Goal: Contribute content: Contribute content

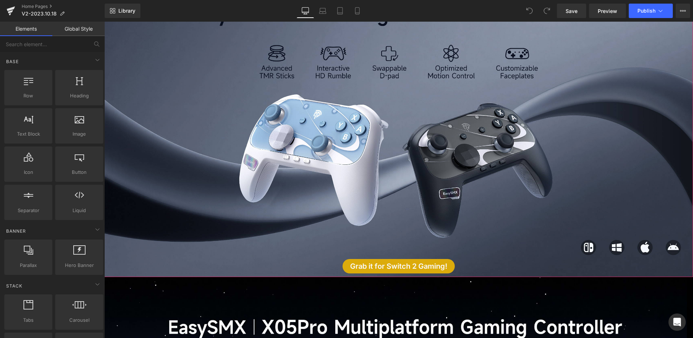
scroll to position [108, 0]
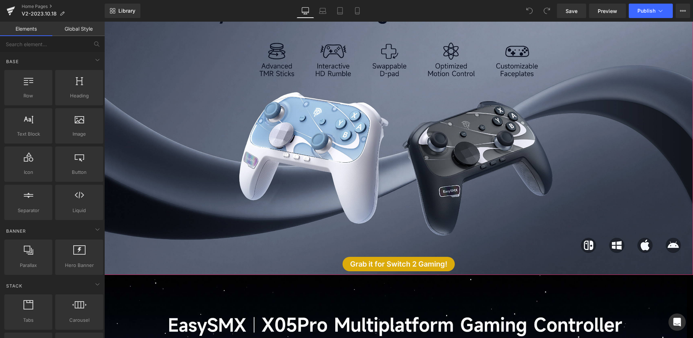
click at [421, 161] on div at bounding box center [398, 123] width 589 height 304
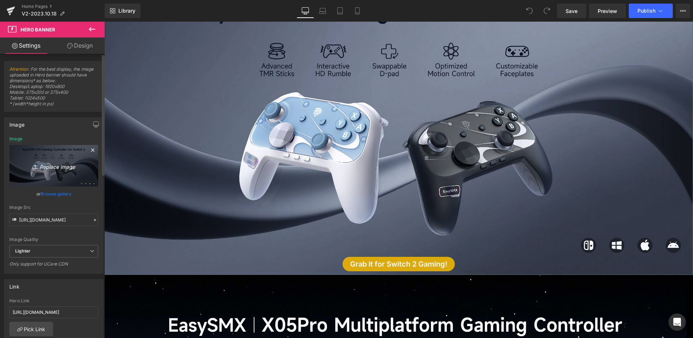
click at [61, 162] on icon "Replace Image" at bounding box center [54, 165] width 58 height 9
type input "C:\fakepath\KV-双色-深色版.jpg"
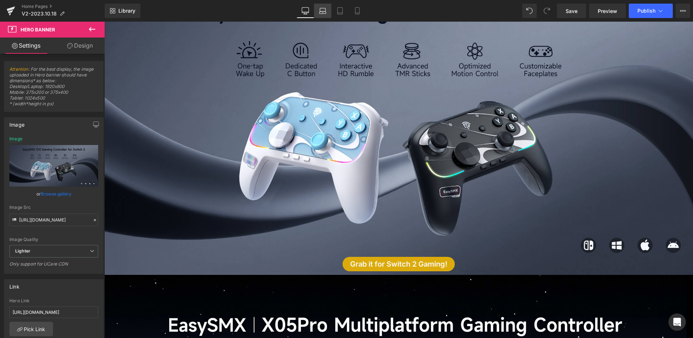
click at [323, 13] on icon at bounding box center [322, 13] width 1 height 0
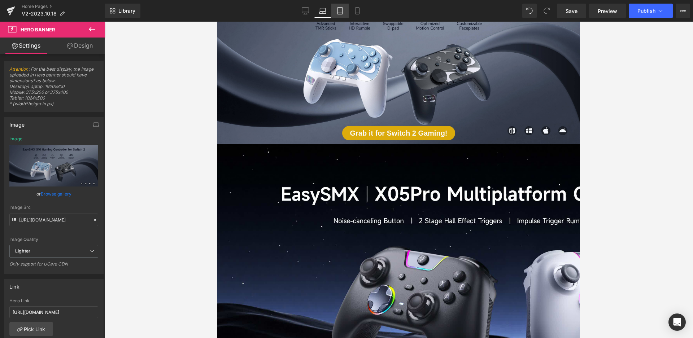
scroll to position [0, 0]
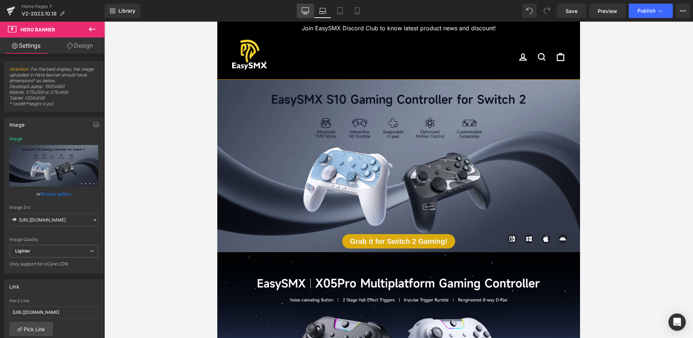
click at [302, 11] on icon at bounding box center [305, 10] width 7 height 5
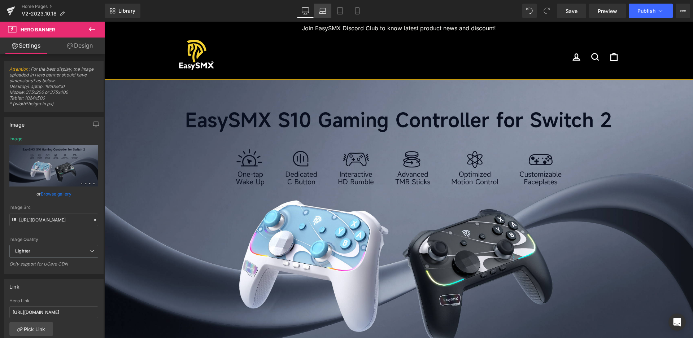
click at [320, 14] on icon at bounding box center [323, 13] width 7 height 2
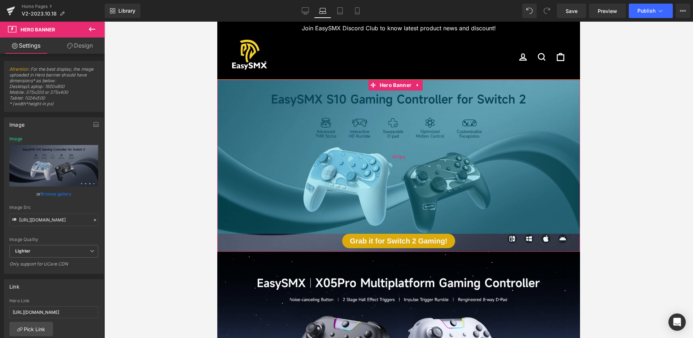
click at [393, 148] on div "427px" at bounding box center [398, 157] width 363 height 154
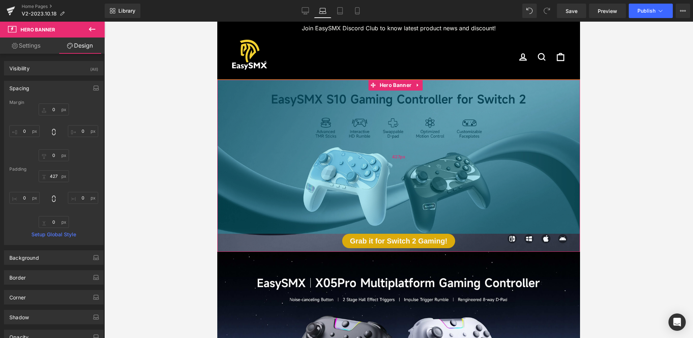
drag, startPoint x: 413, startPoint y: 134, endPoint x: 406, endPoint y: 96, distance: 37.8
click at [413, 133] on div "427px" at bounding box center [398, 157] width 363 height 154
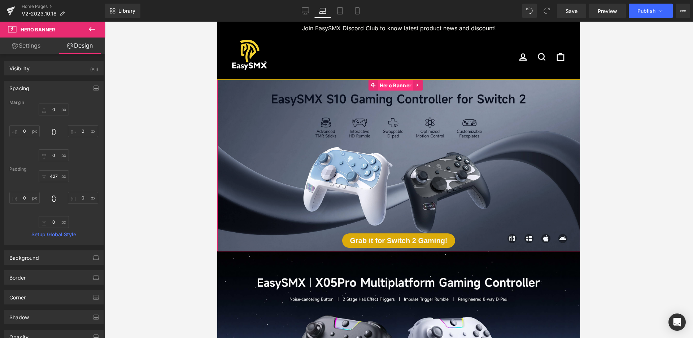
click at [398, 83] on span "Hero Banner" at bounding box center [395, 85] width 35 height 11
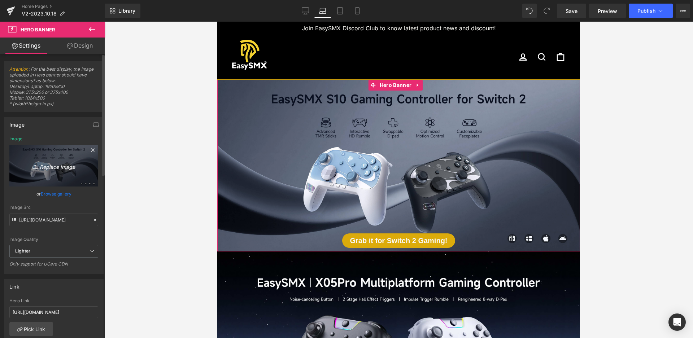
click at [44, 166] on icon "Replace Image" at bounding box center [54, 165] width 58 height 9
type input "C:\fakepath\KV-双色-深色版.jpg"
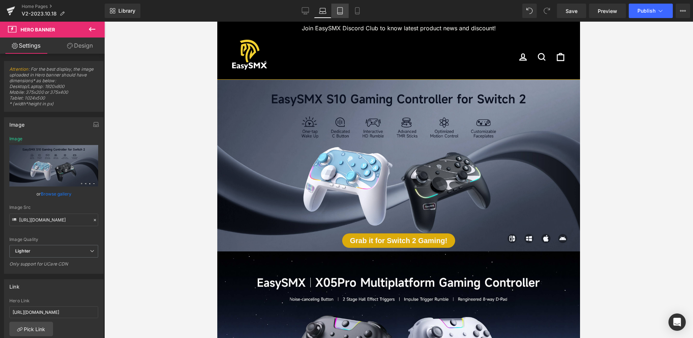
click at [337, 12] on icon at bounding box center [340, 10] width 7 height 7
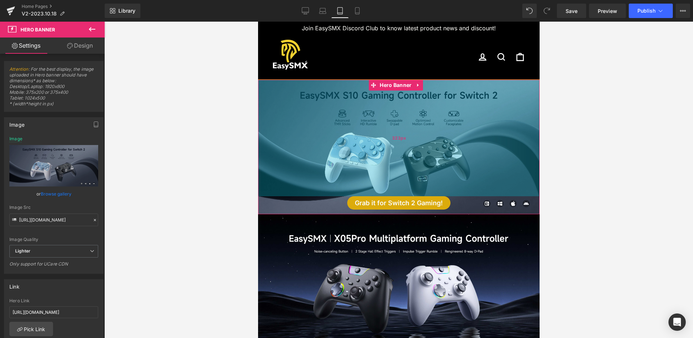
click at [391, 130] on div "323px" at bounding box center [399, 138] width 282 height 117
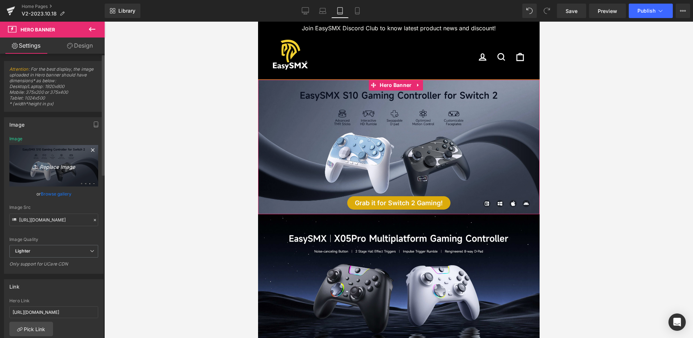
click at [48, 164] on icon "Replace Image" at bounding box center [54, 165] width 58 height 9
type input "C:\fakepath\KV-双色-深色版.jpg"
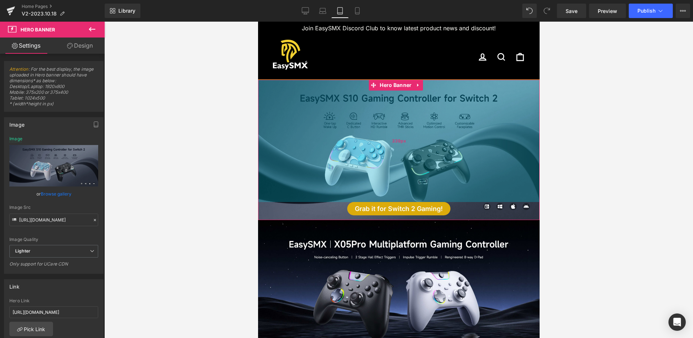
drag, startPoint x: 394, startPoint y: 192, endPoint x: 397, endPoint y: 198, distance: 6.3
click at [397, 198] on div "339px" at bounding box center [399, 141] width 282 height 122
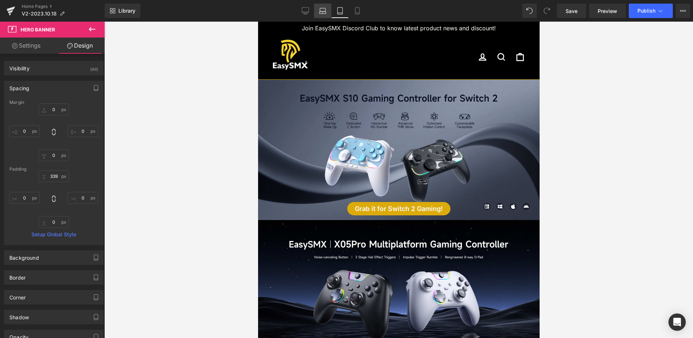
click at [320, 11] on icon at bounding box center [322, 10] width 7 height 7
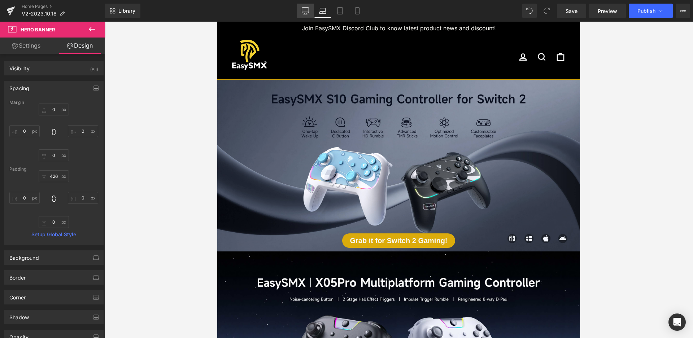
click at [304, 17] on link "Desktop" at bounding box center [305, 11] width 17 height 14
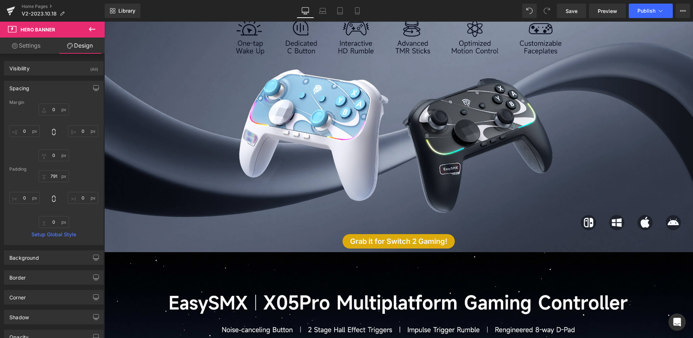
scroll to position [72, 0]
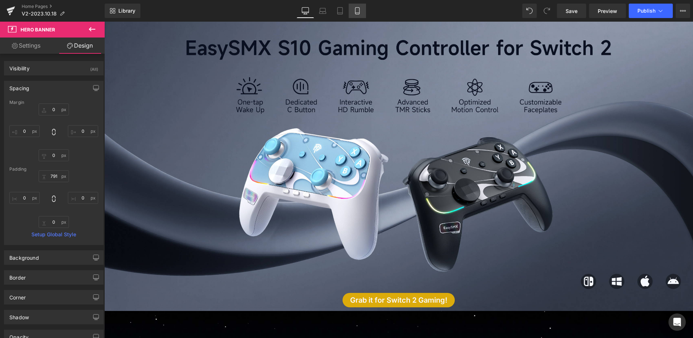
click at [354, 13] on icon at bounding box center [357, 10] width 7 height 7
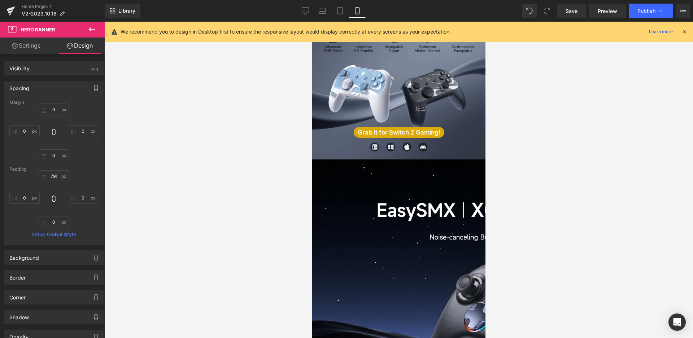
scroll to position [0, 0]
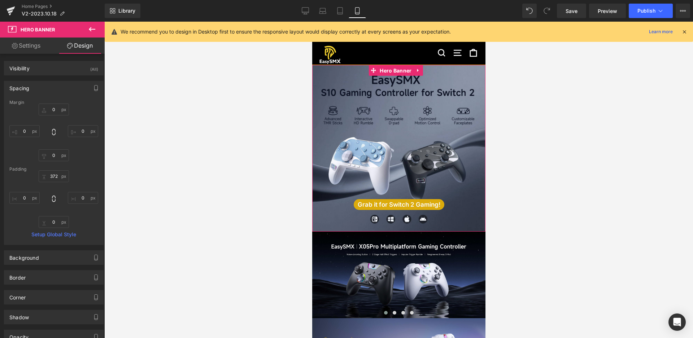
click at [391, 69] on span "Hero Banner" at bounding box center [395, 70] width 35 height 11
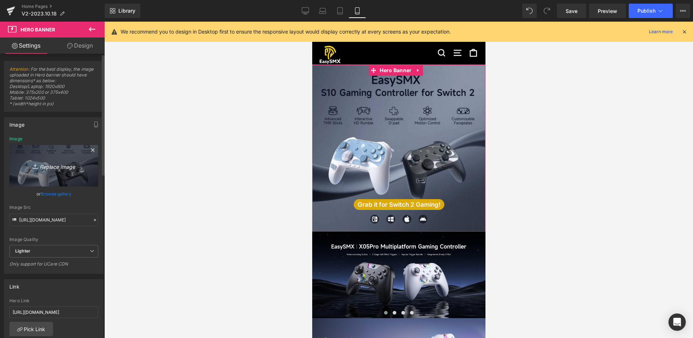
click at [55, 172] on link "Replace Image" at bounding box center [53, 166] width 89 height 42
type input "C:\fakepath\1-1000X1000.jpg"
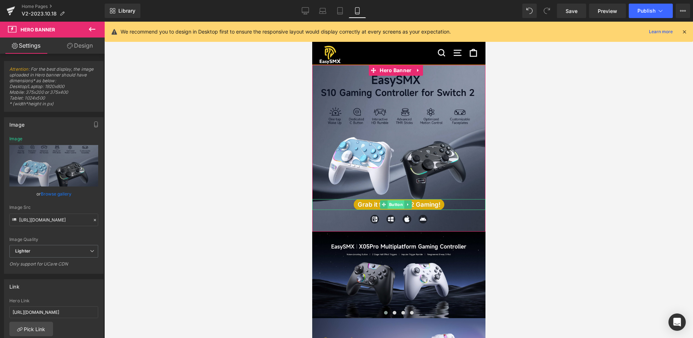
click at [388, 207] on span "Button" at bounding box center [395, 204] width 17 height 9
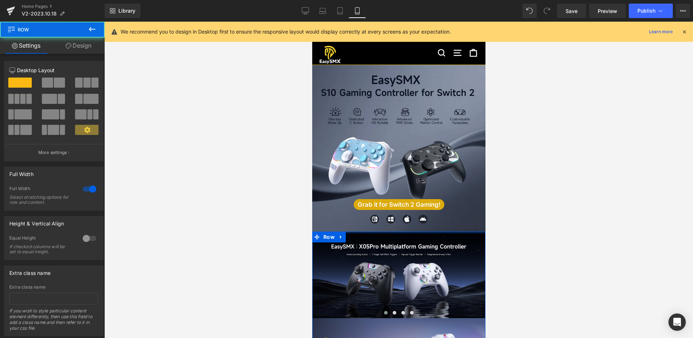
drag, startPoint x: 384, startPoint y: 233, endPoint x: 386, endPoint y: 222, distance: 11.0
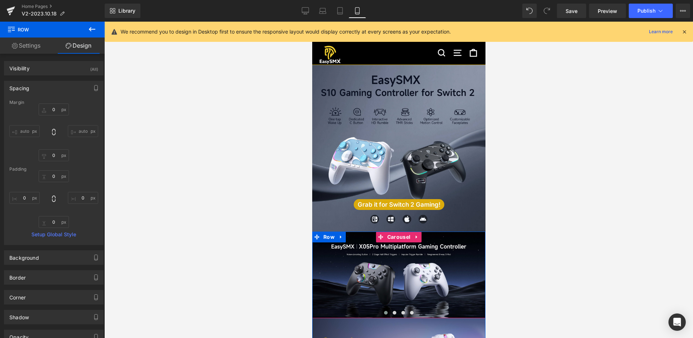
drag, startPoint x: 386, startPoint y: 232, endPoint x: 386, endPoint y: 243, distance: 10.5
drag, startPoint x: 375, startPoint y: 232, endPoint x: 378, endPoint y: 227, distance: 6.3
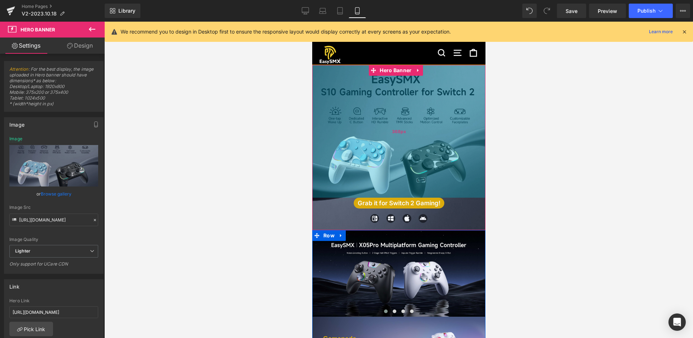
drag, startPoint x: 382, startPoint y: 185, endPoint x: 391, endPoint y: 183, distance: 8.4
click at [391, 183] on div "368px" at bounding box center [398, 131] width 173 height 133
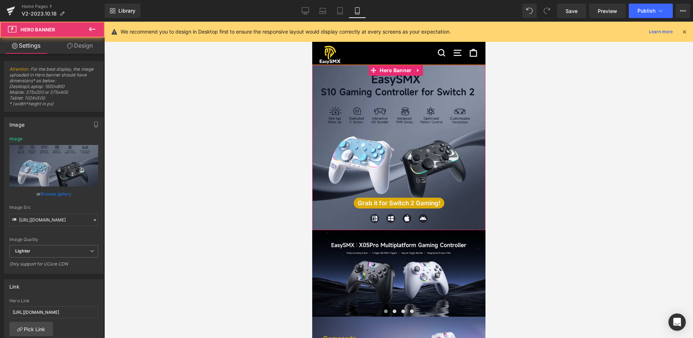
drag, startPoint x: 390, startPoint y: 216, endPoint x: 390, endPoint y: 223, distance: 7.2
click at [390, 223] on span "Grab it for Switch 2 Gaming! Button" at bounding box center [398, 214] width 173 height 33
click at [392, 204] on span "Button" at bounding box center [395, 203] width 17 height 9
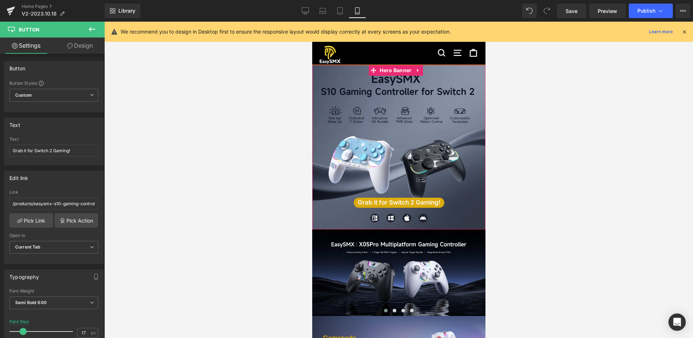
drag, startPoint x: 338, startPoint y: 199, endPoint x: 346, endPoint y: 207, distance: 11.0
click at [348, 201] on div "Grab it for Switch 2 Gaming! Button" at bounding box center [398, 203] width 173 height 10
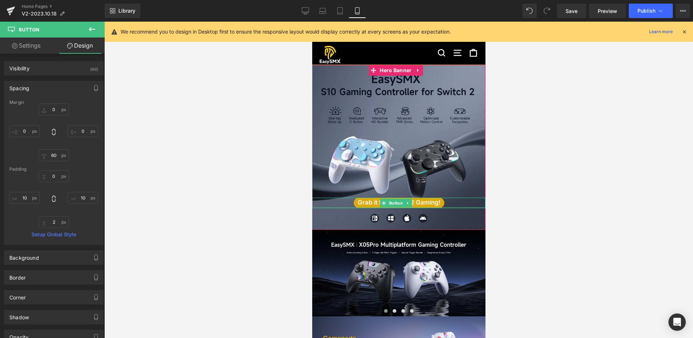
click at [349, 208] on div at bounding box center [398, 207] width 173 height 1
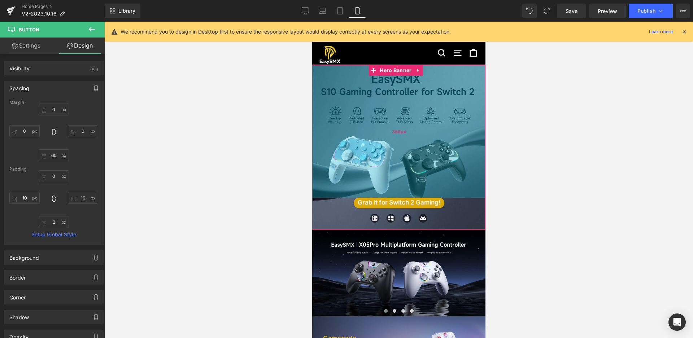
drag, startPoint x: 343, startPoint y: 198, endPoint x: 348, endPoint y: 196, distance: 5.5
click at [348, 196] on div "Grab it for Switch 2 Gaming! Button Hero Banner 368px" at bounding box center [398, 147] width 173 height 165
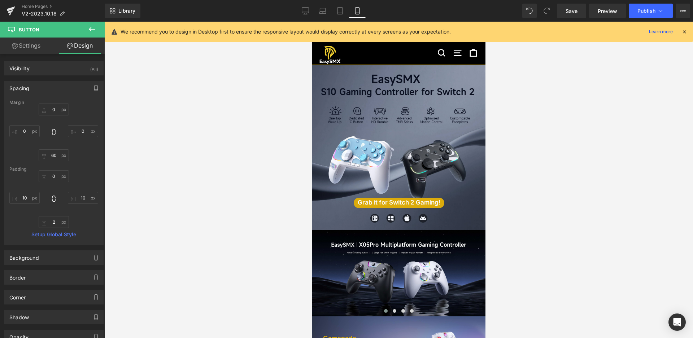
click at [555, 172] on div at bounding box center [398, 180] width 589 height 317
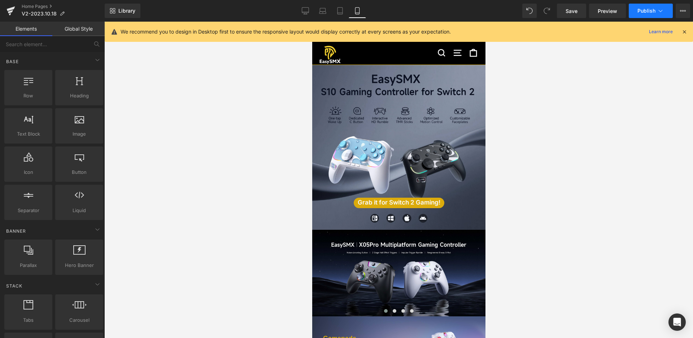
click at [638, 9] on span "Publish" at bounding box center [647, 11] width 18 height 6
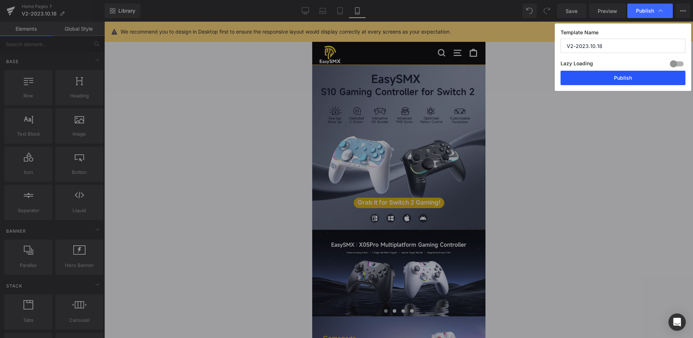
click at [624, 78] on button "Publish" at bounding box center [623, 78] width 125 height 14
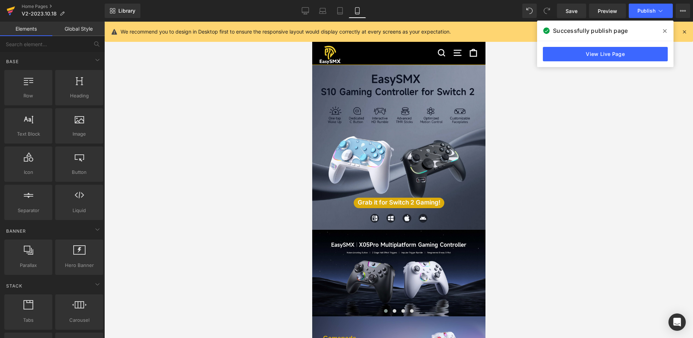
click at [6, 12] on link at bounding box center [11, 11] width 22 height 22
